Goal: Transaction & Acquisition: Purchase product/service

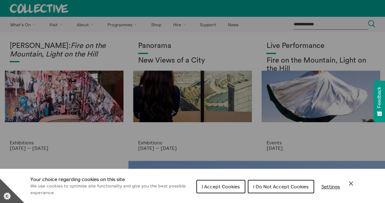
drag, startPoint x: 282, startPoint y: 197, endPoint x: 285, endPoint y: 187, distance: 10.4
click at [285, 187] on div "I Accept Cookies I Do Not Accept Cookies Settings" at bounding box center [276, 188] width 158 height 20
click at [282, 189] on span "I Do Not Accept Cookies" at bounding box center [281, 186] width 55 height 6
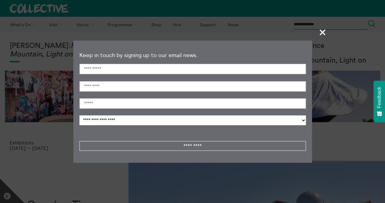
click at [325, 30] on span "+" at bounding box center [323, 32] width 18 height 18
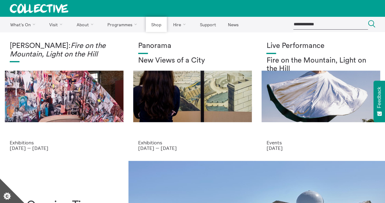
click at [156, 25] on link "Shop" at bounding box center [156, 24] width 21 height 15
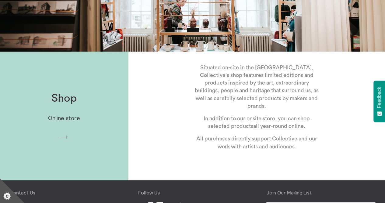
scroll to position [79, 0]
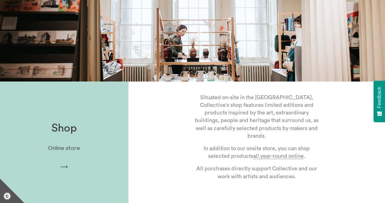
click at [53, 141] on div "Shop Online store Arrow" at bounding box center [64, 145] width 129 height 67
